Goal: Transaction & Acquisition: Purchase product/service

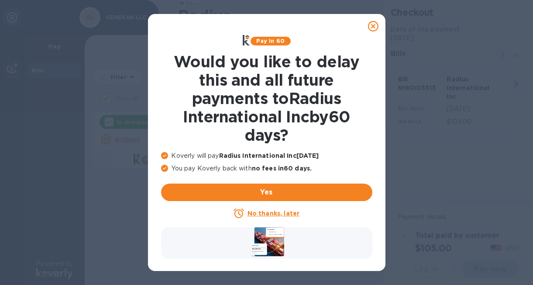
click at [274, 214] on u "No thanks, later" at bounding box center [274, 213] width 52 height 7
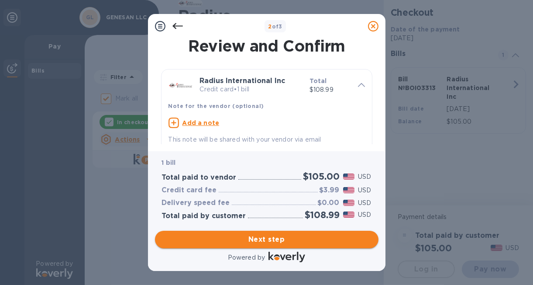
click at [269, 241] on span "Next step" at bounding box center [267, 239] width 210 height 10
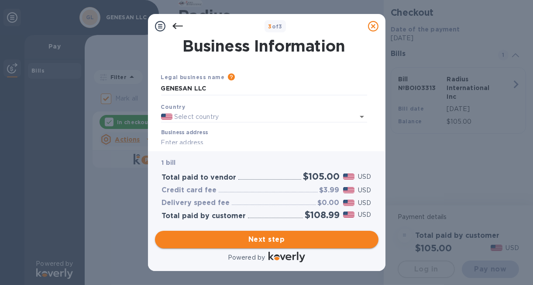
type input "[GEOGRAPHIC_DATA]"
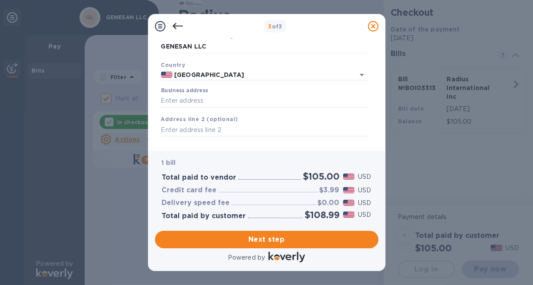
scroll to position [87, 0]
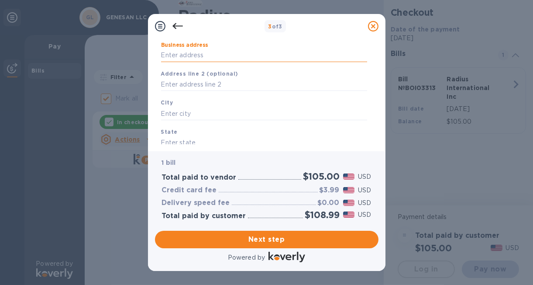
click at [174, 56] on input "Business address" at bounding box center [264, 55] width 206 height 13
type input "P.O. BOX 400"
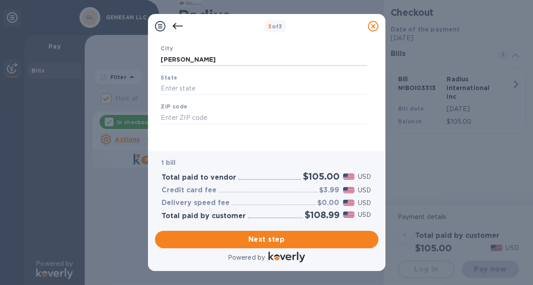
scroll to position [142, 0]
type input "[PERSON_NAME]"
click at [175, 80] on b "State" at bounding box center [169, 76] width 17 height 7
click at [176, 92] on input "text" at bounding box center [264, 87] width 206 height 13
type input "ME"
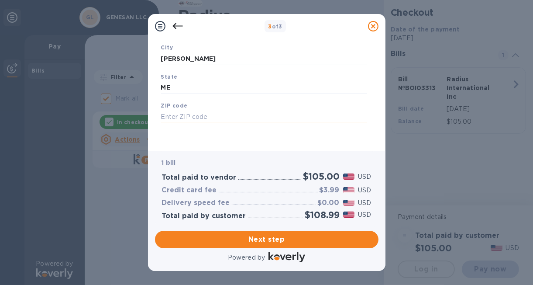
click at [174, 118] on input "text" at bounding box center [264, 116] width 206 height 13
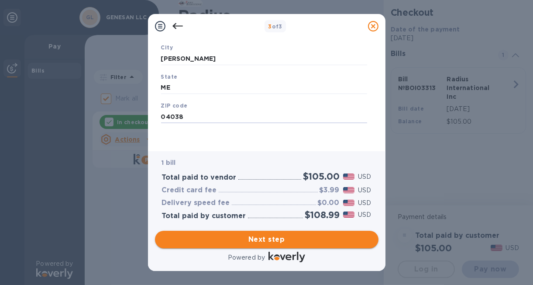
type input "04038"
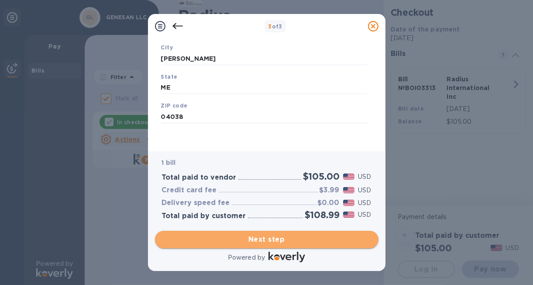
click at [254, 238] on span "Next step" at bounding box center [267, 239] width 210 height 10
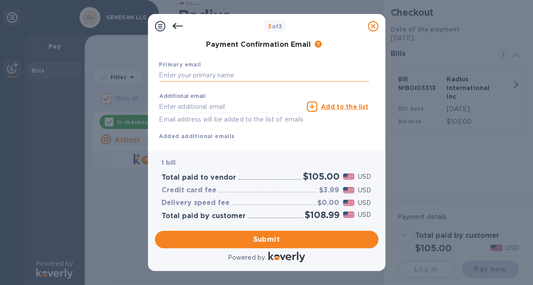
click at [201, 80] on input "text" at bounding box center [264, 75] width 210 height 13
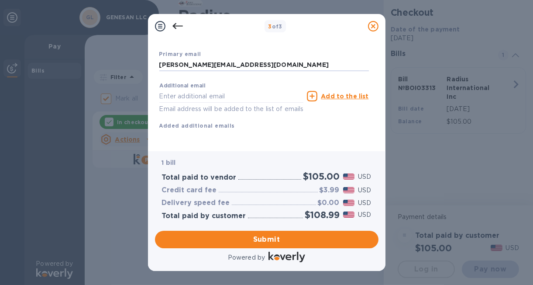
scroll to position [163, 0]
type input "[PERSON_NAME][EMAIL_ADDRESS][DOMAIN_NAME]"
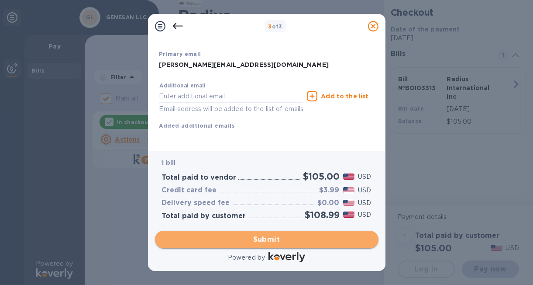
click at [244, 239] on span "Submit" at bounding box center [267, 239] width 210 height 10
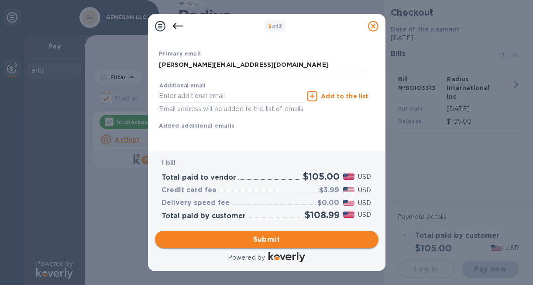
click at [266, 236] on span "Submit" at bounding box center [267, 239] width 210 height 10
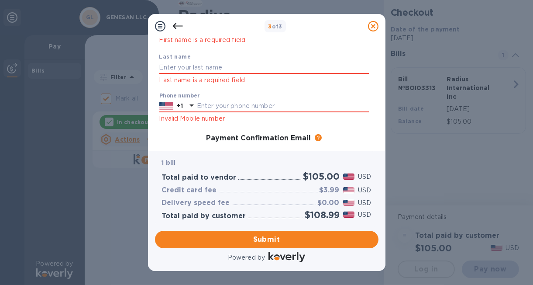
scroll to position [22, 0]
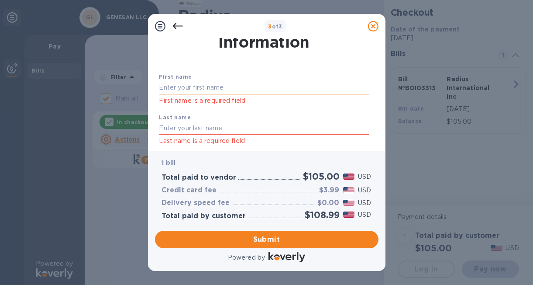
click at [222, 89] on input "text" at bounding box center [264, 87] width 210 height 13
type input "[PERSON_NAME]"
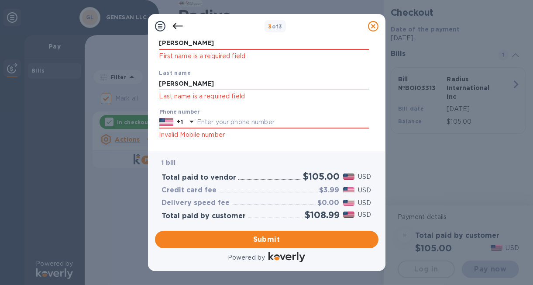
scroll to position [117, 0]
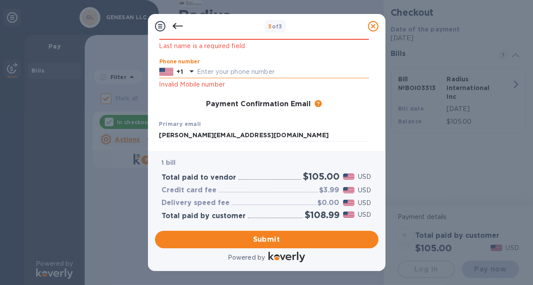
click at [221, 71] on input "text" at bounding box center [283, 72] width 172 height 13
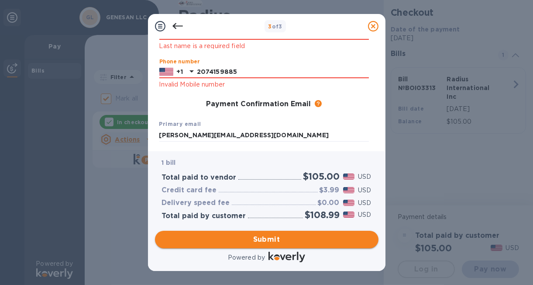
type input "2074159885"
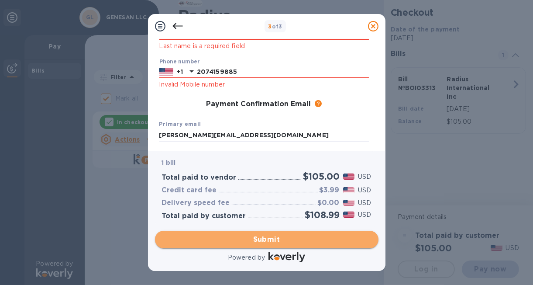
click at [258, 236] on span "Submit" at bounding box center [267, 239] width 210 height 10
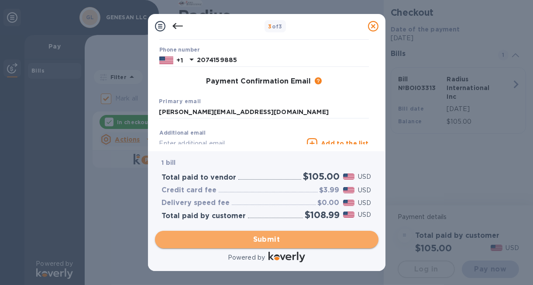
click at [261, 238] on div "Submit" at bounding box center [267, 239] width 231 height 24
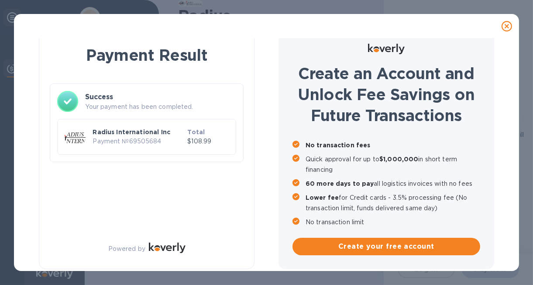
checkbox input "false"
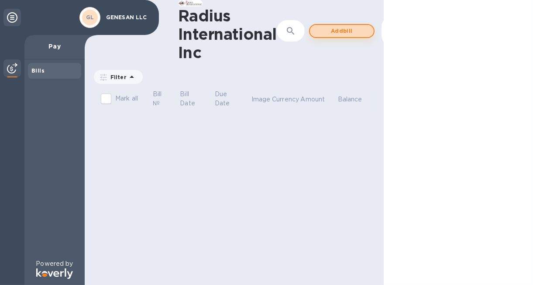
click at [339, 28] on span "Add bill" at bounding box center [342, 31] width 50 height 10
